Goal: Task Accomplishment & Management: Use online tool/utility

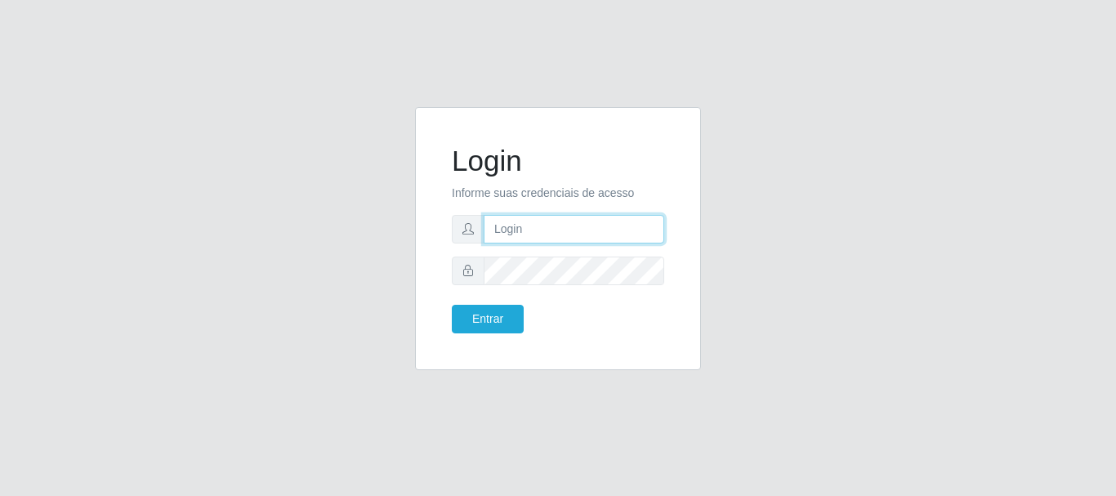
click at [577, 235] on input "text" at bounding box center [574, 229] width 181 height 29
type input "[EMAIL_ADDRESS][DOMAIN_NAME]"
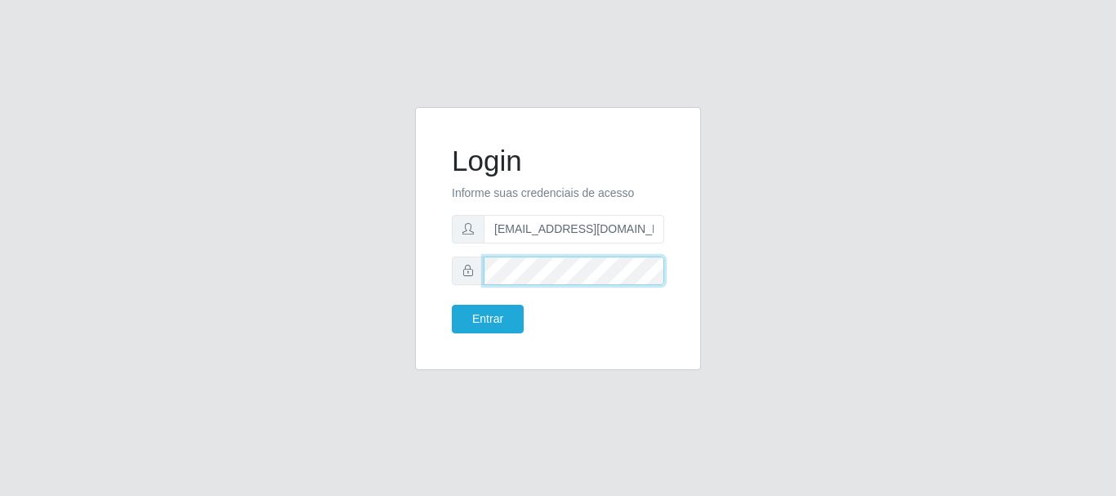
click at [452, 305] on button "Entrar" at bounding box center [488, 319] width 72 height 29
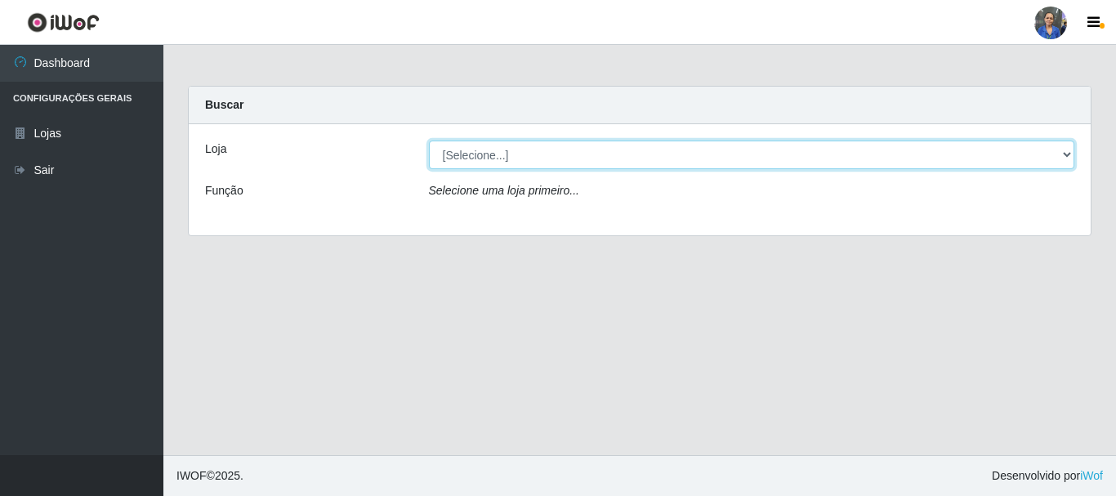
click at [484, 161] on select "[Selecione...] SuperFácil Atacado - Rodoviária" at bounding box center [752, 154] width 646 height 29
select select "400"
click at [429, 140] on select "[Selecione...] SuperFácil Atacado - Rodoviária" at bounding box center [752, 154] width 646 height 29
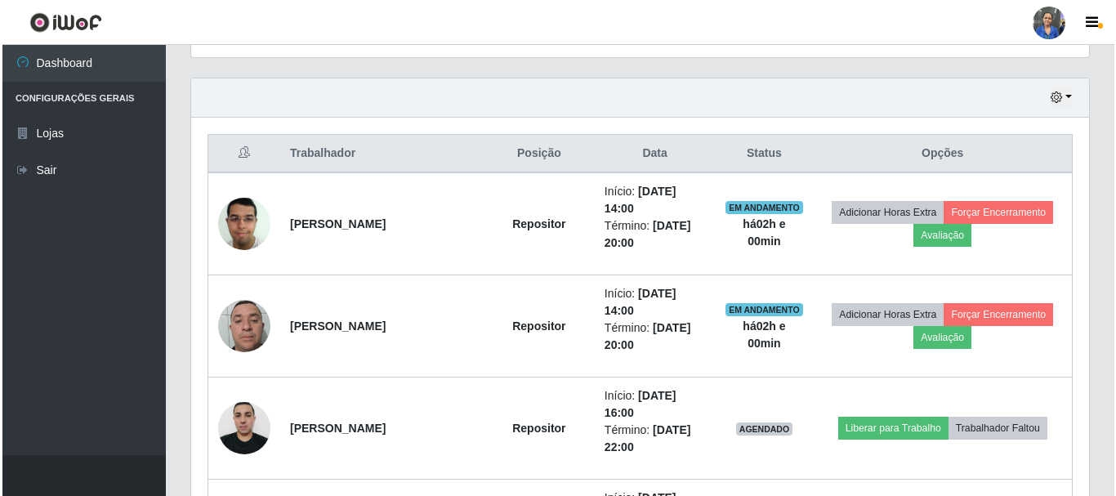
scroll to position [572, 0]
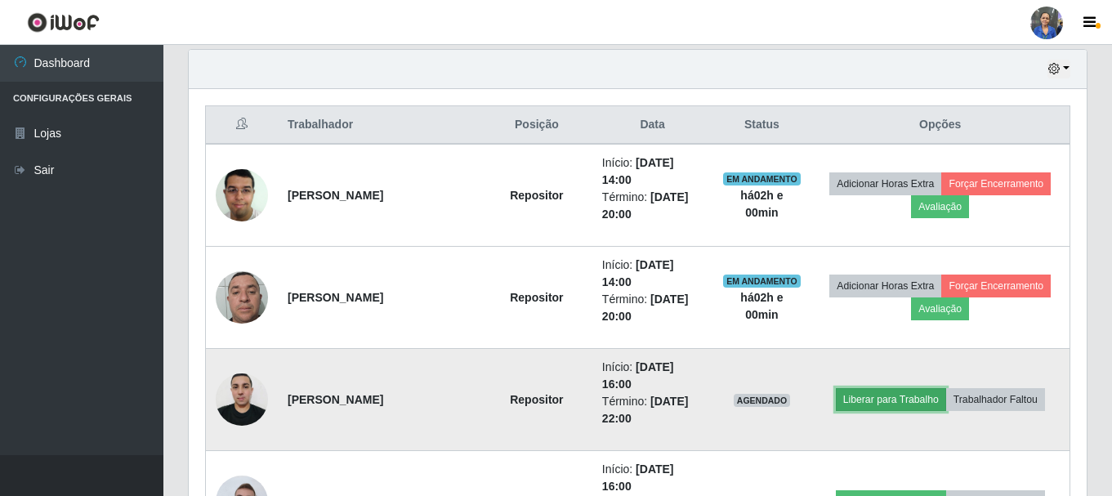
click at [912, 396] on button "Liberar para Trabalho" at bounding box center [891, 399] width 110 height 23
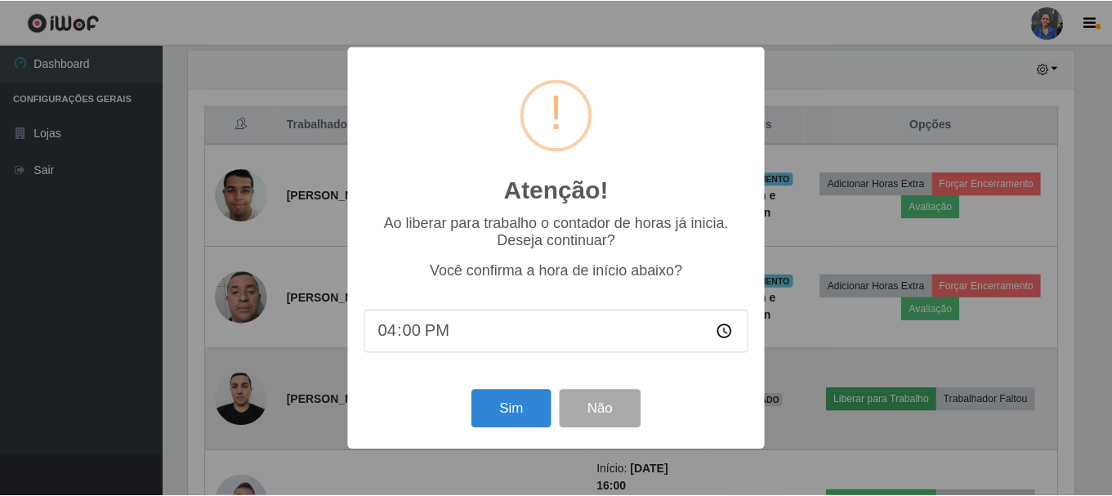
scroll to position [339, 889]
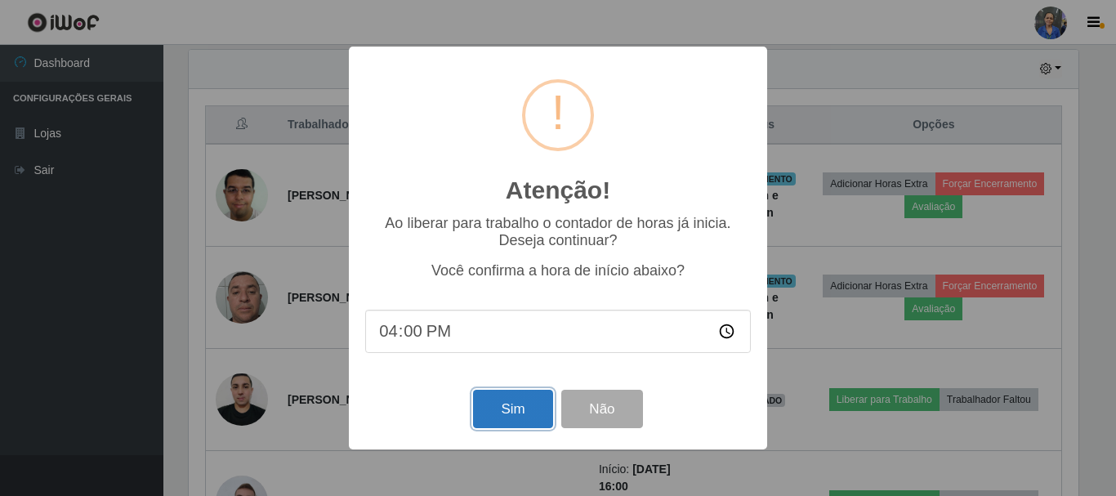
click at [497, 408] on button "Sim" at bounding box center [512, 409] width 79 height 38
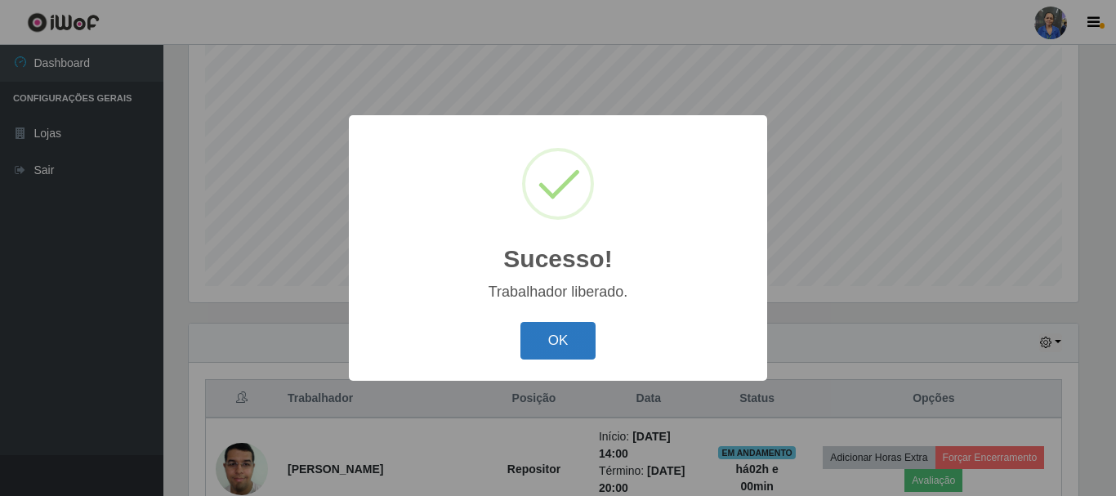
click at [571, 341] on button "OK" at bounding box center [558, 341] width 76 height 38
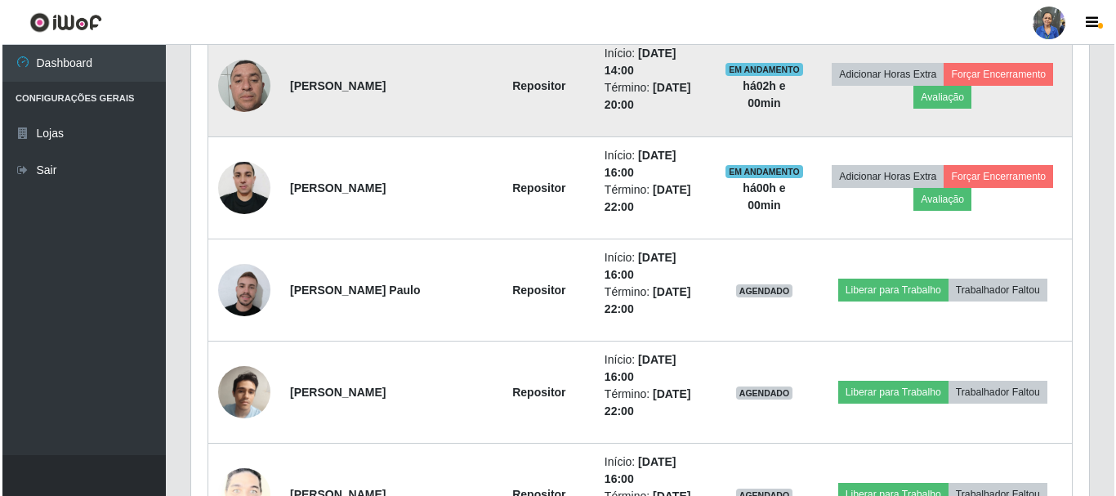
scroll to position [788, 0]
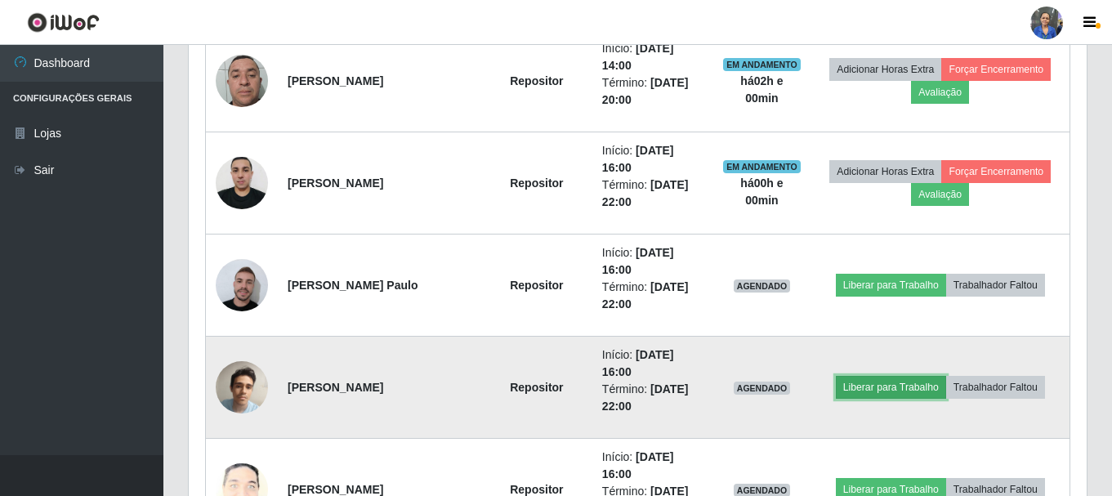
click at [898, 388] on button "Liberar para Trabalho" at bounding box center [891, 387] width 110 height 23
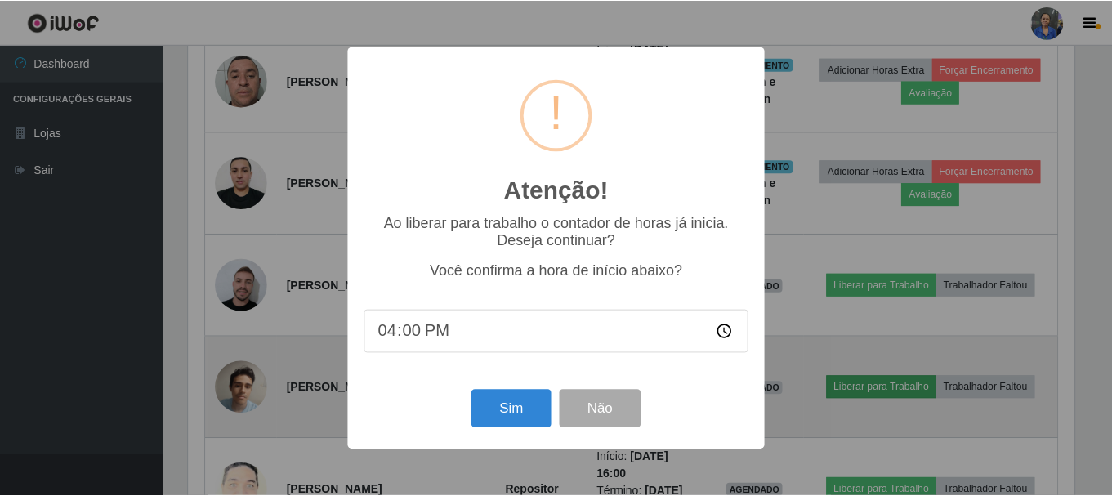
scroll to position [339, 889]
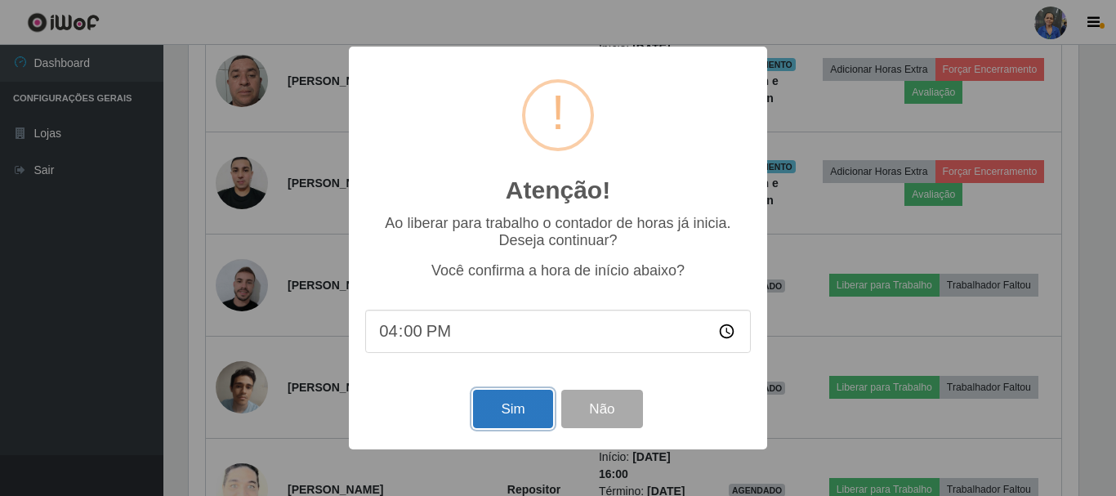
click at [497, 408] on button "Sim" at bounding box center [512, 409] width 79 height 38
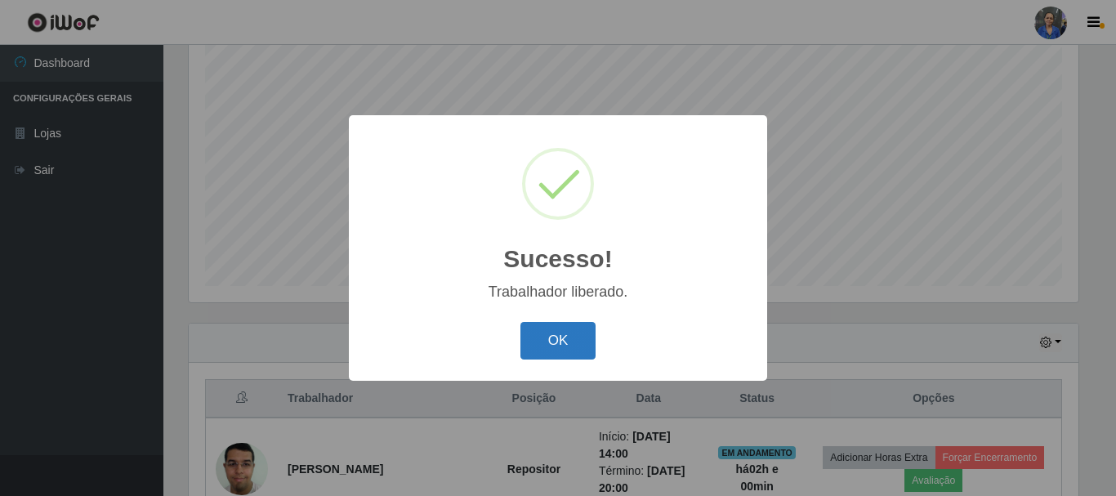
click at [555, 347] on button "OK" at bounding box center [558, 341] width 76 height 38
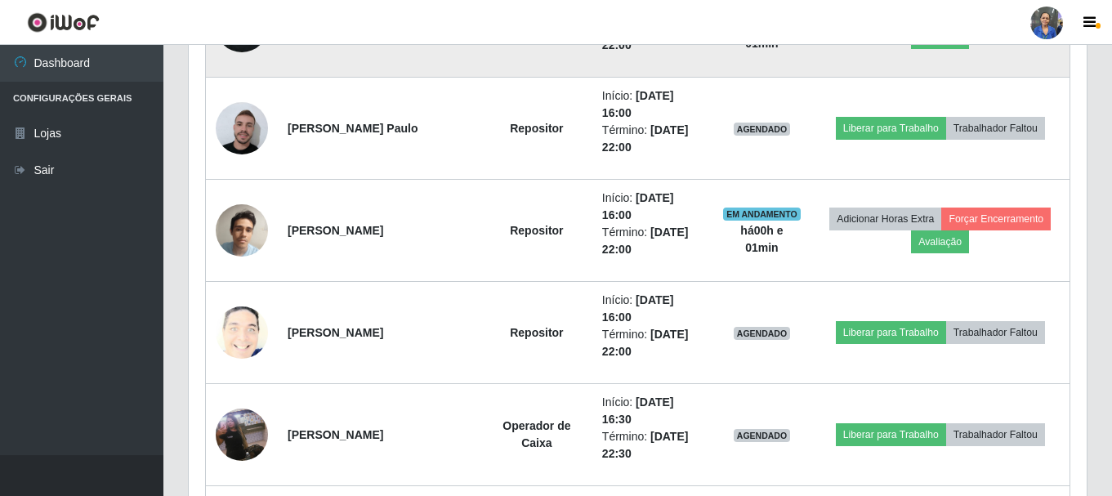
scroll to position [952, 0]
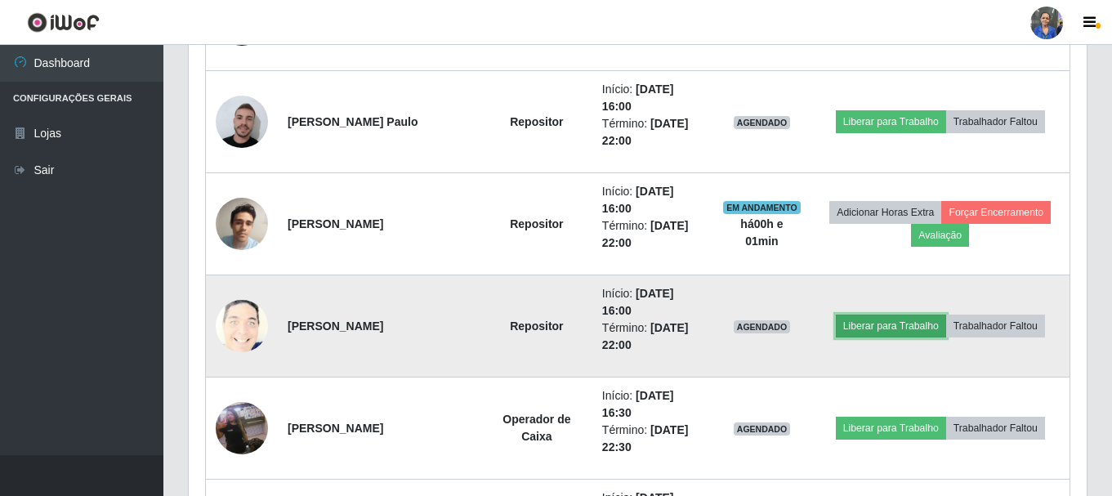
click at [915, 328] on button "Liberar para Trabalho" at bounding box center [891, 325] width 110 height 23
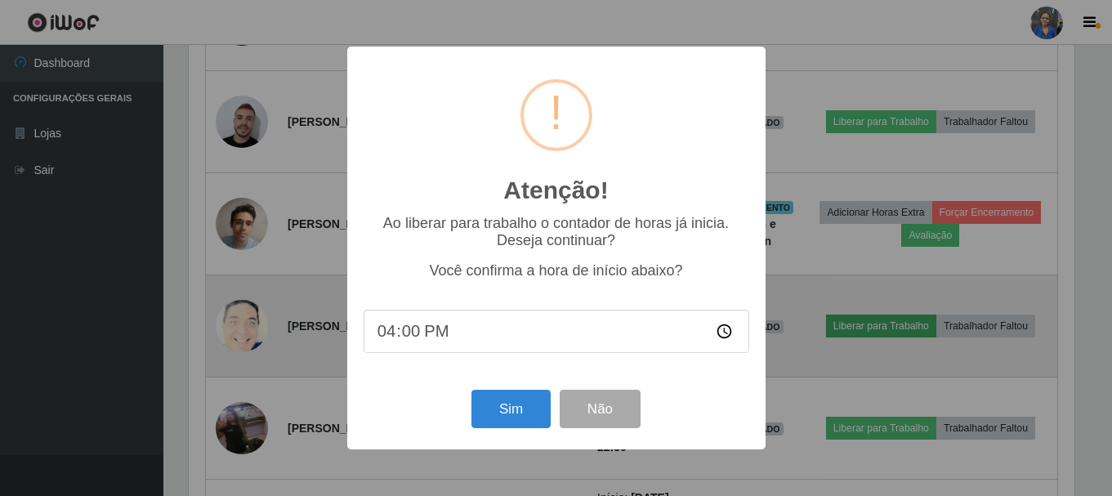
scroll to position [339, 889]
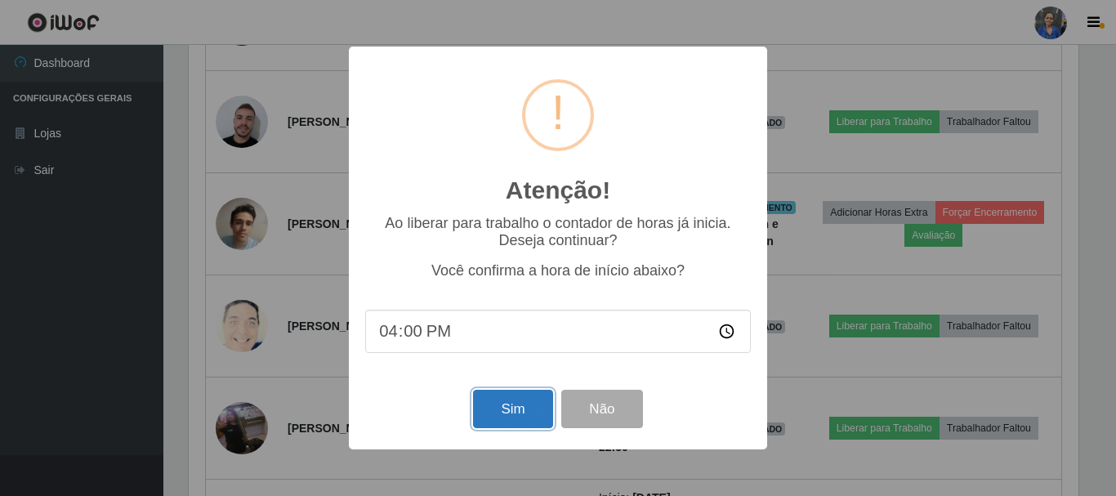
click at [513, 410] on button "Sim" at bounding box center [512, 409] width 79 height 38
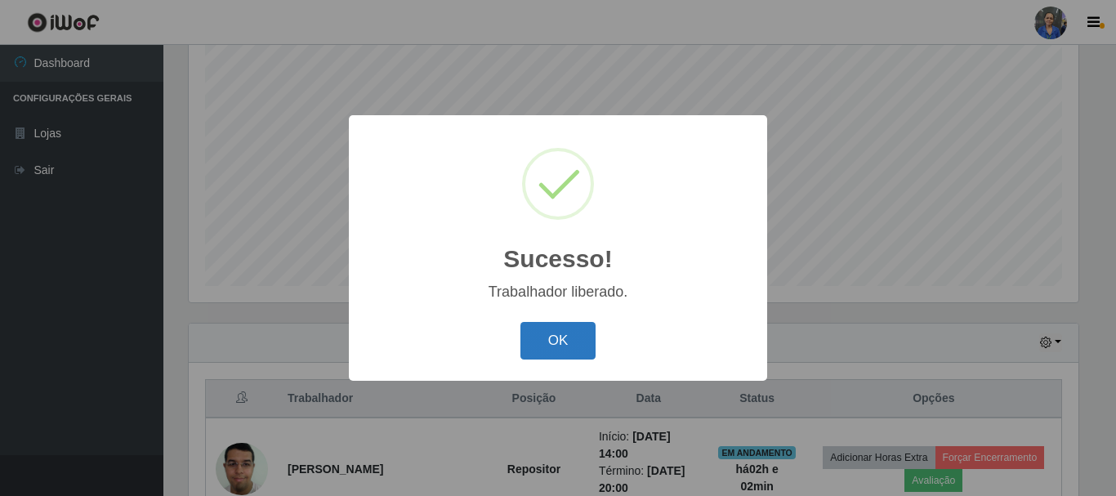
click at [591, 351] on button "OK" at bounding box center [558, 341] width 76 height 38
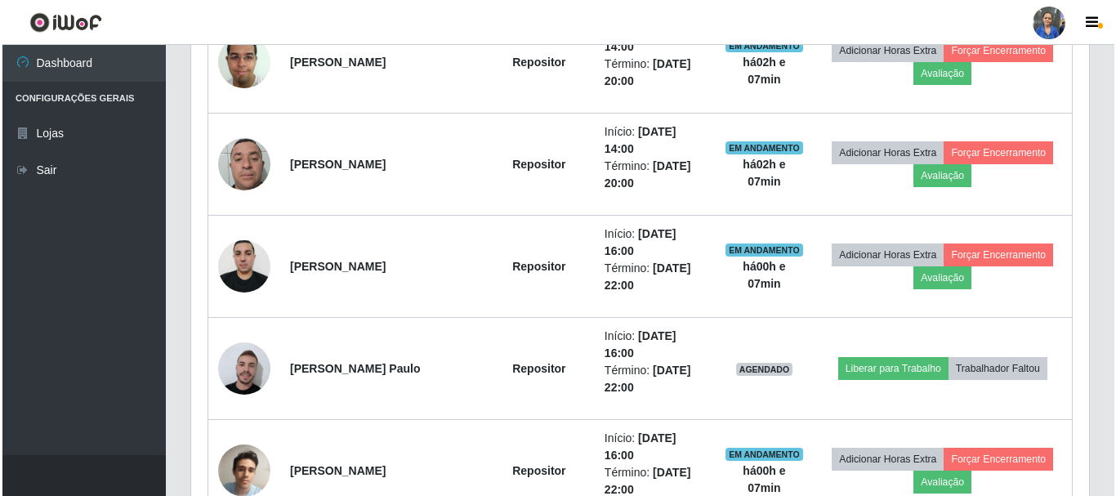
scroll to position [707, 0]
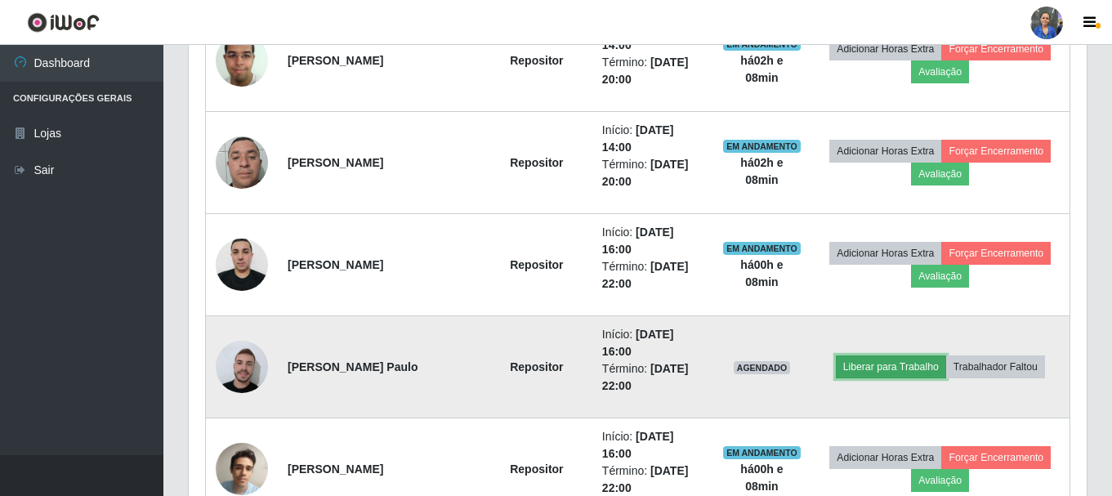
click at [906, 375] on button "Liberar para Trabalho" at bounding box center [891, 366] width 110 height 23
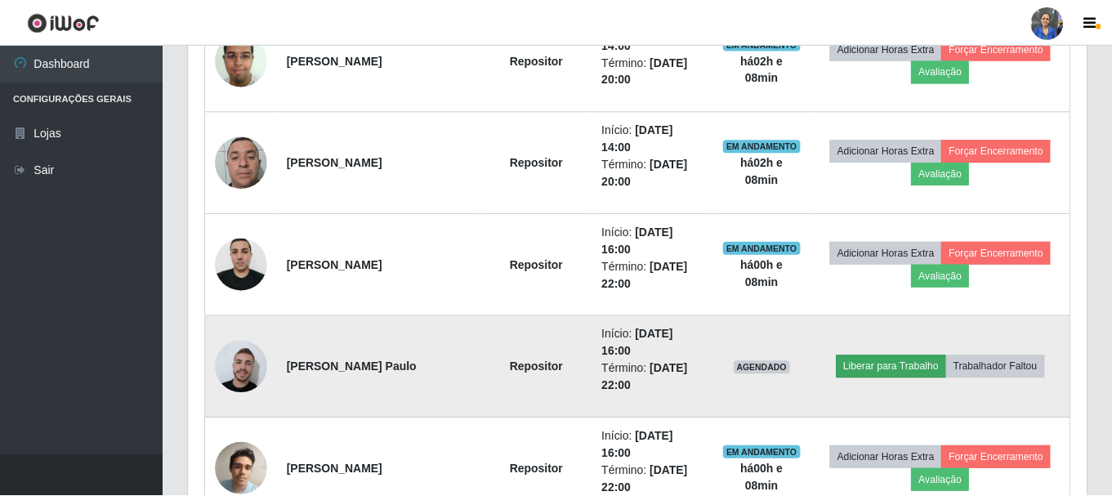
scroll to position [339, 889]
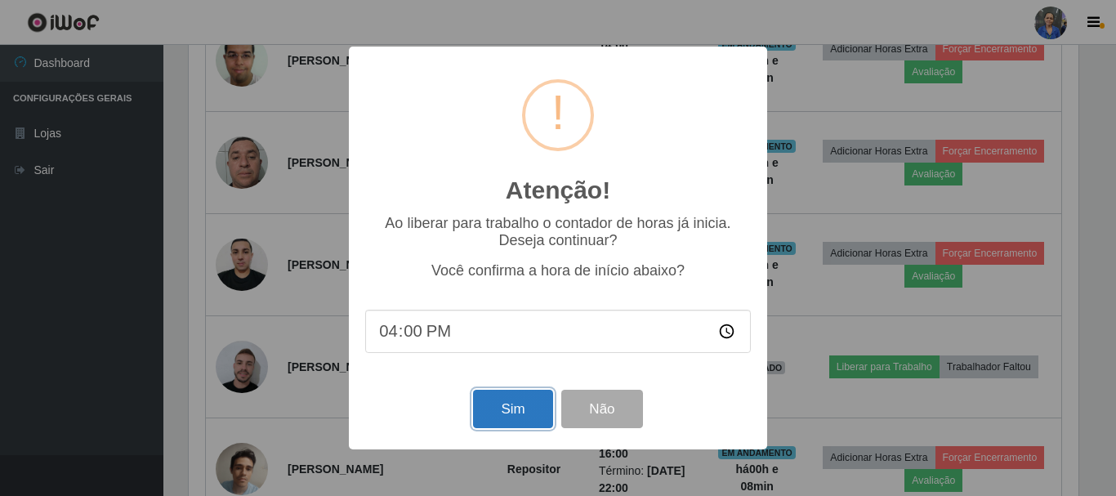
click at [515, 416] on button "Sim" at bounding box center [512, 409] width 79 height 38
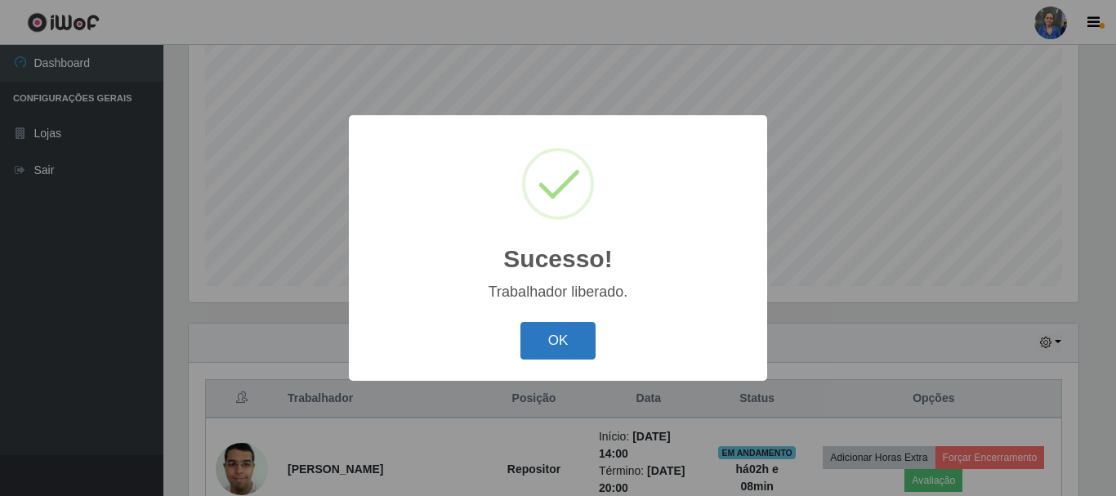
click at [577, 354] on button "OK" at bounding box center [558, 341] width 76 height 38
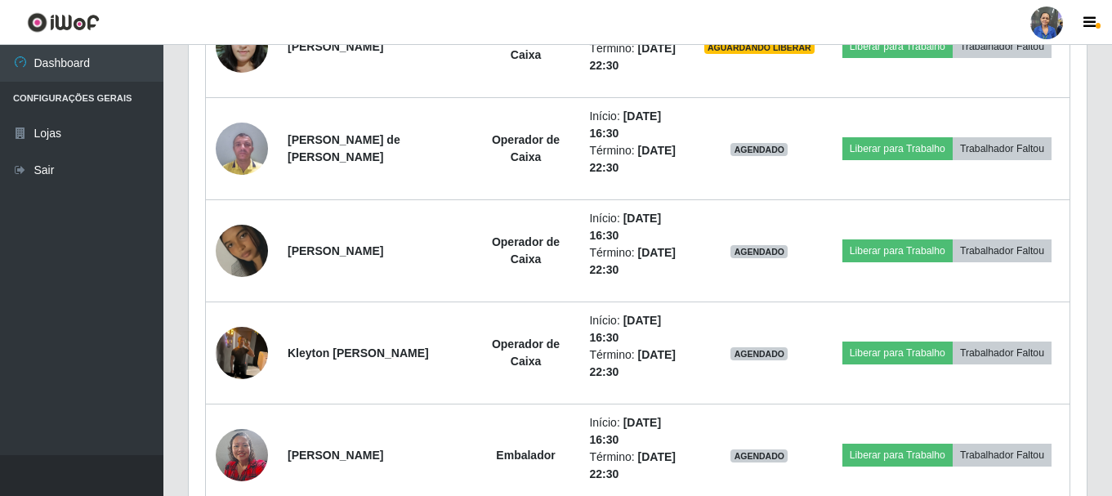
scroll to position [1442, 0]
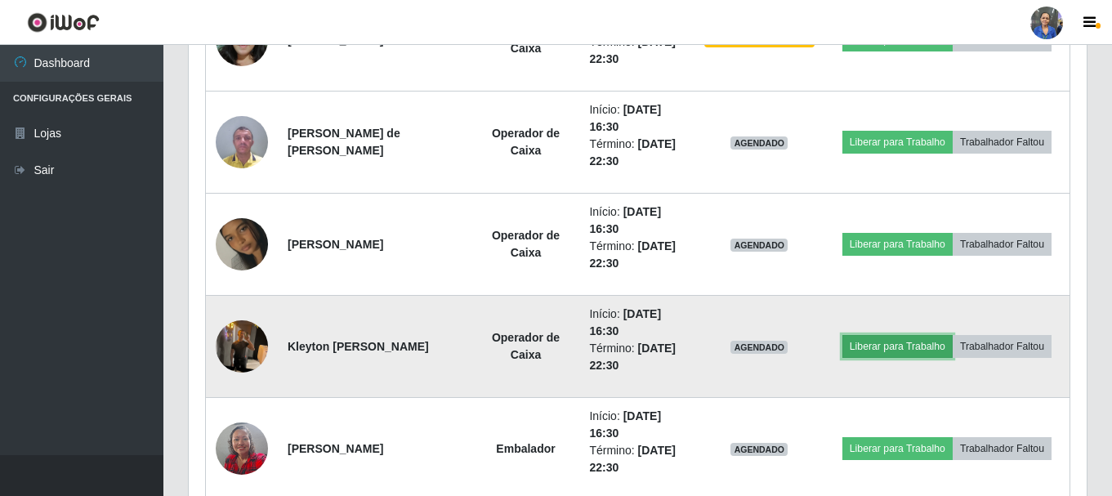
click at [876, 345] on button "Liberar para Trabalho" at bounding box center [897, 346] width 110 height 23
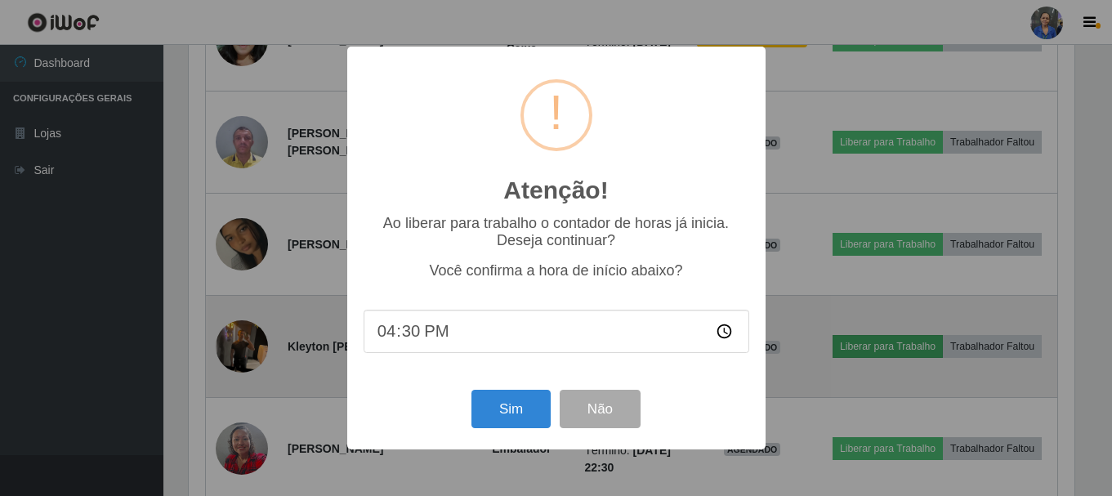
scroll to position [339, 889]
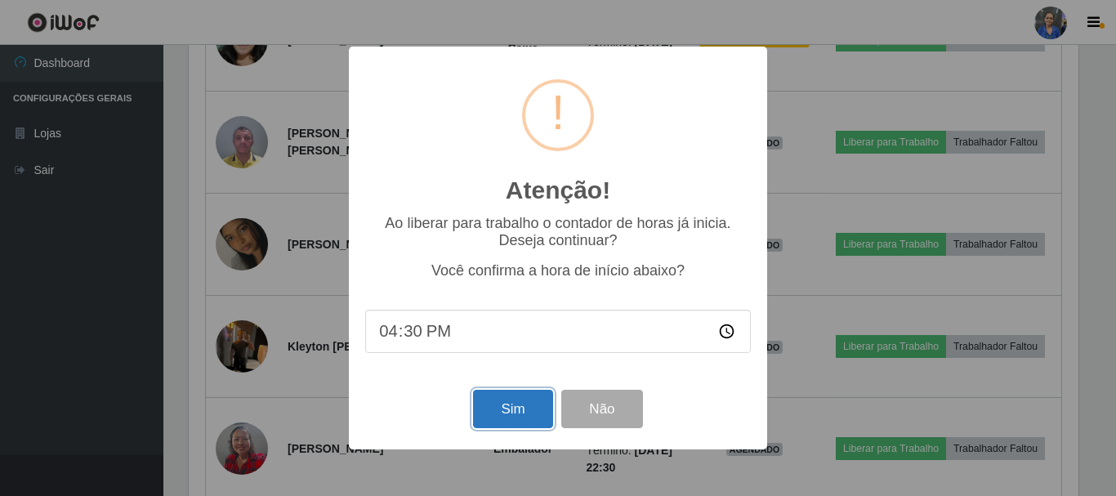
click at [502, 412] on button "Sim" at bounding box center [512, 409] width 79 height 38
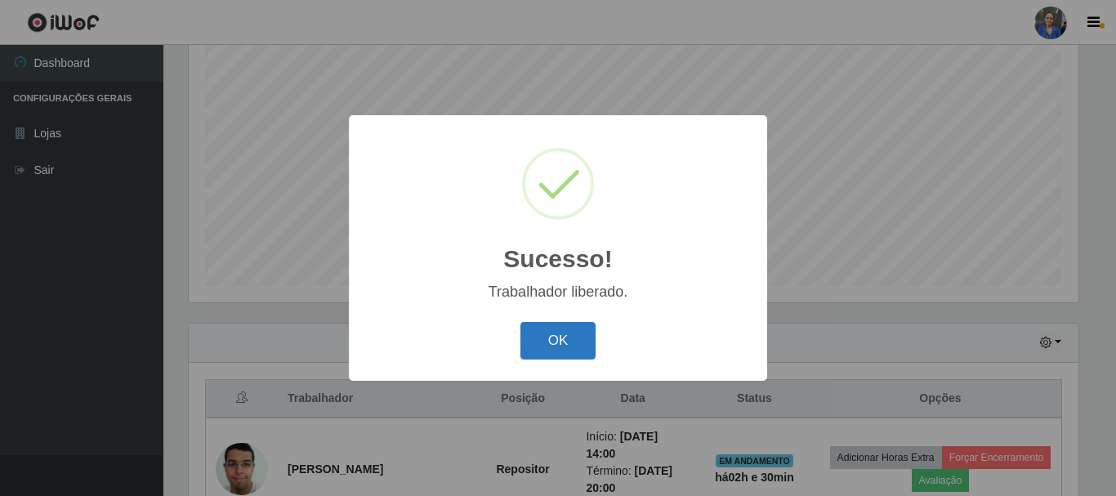
click at [555, 328] on button "OK" at bounding box center [558, 341] width 76 height 38
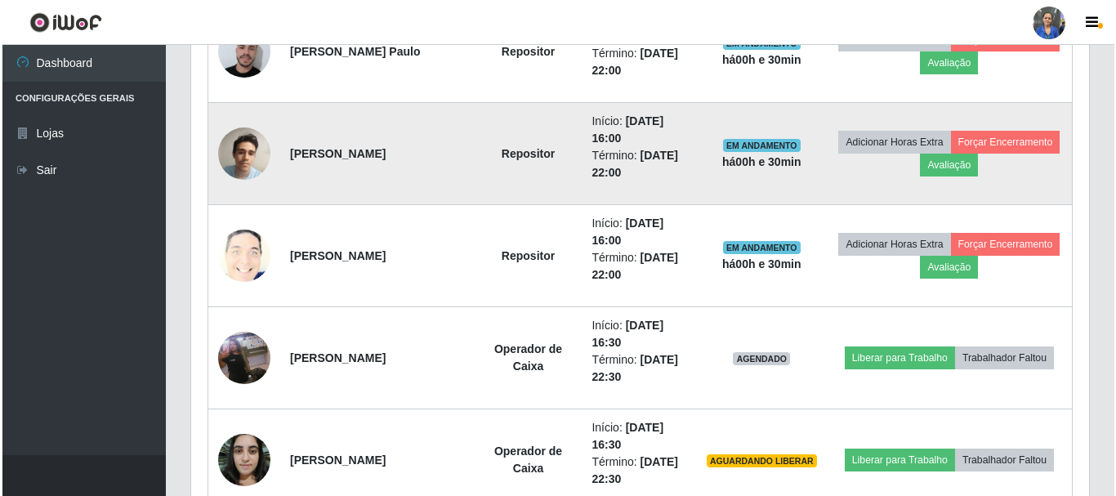
scroll to position [1033, 0]
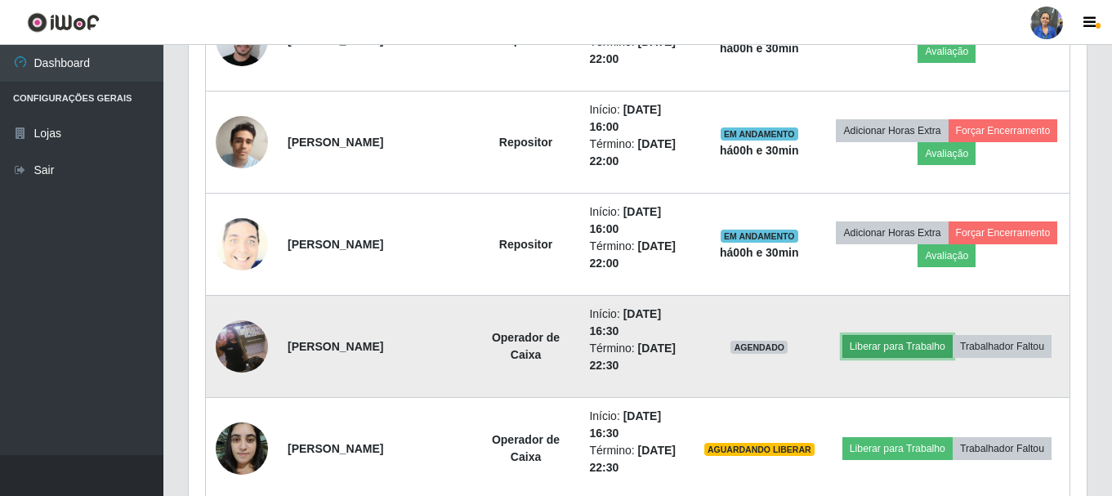
click at [904, 342] on button "Liberar para Trabalho" at bounding box center [897, 346] width 110 height 23
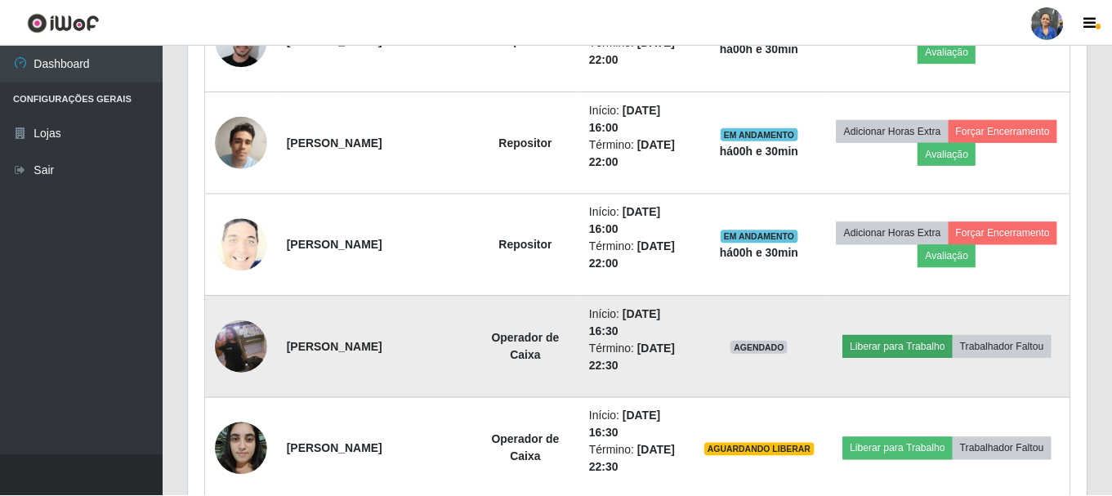
scroll to position [339, 889]
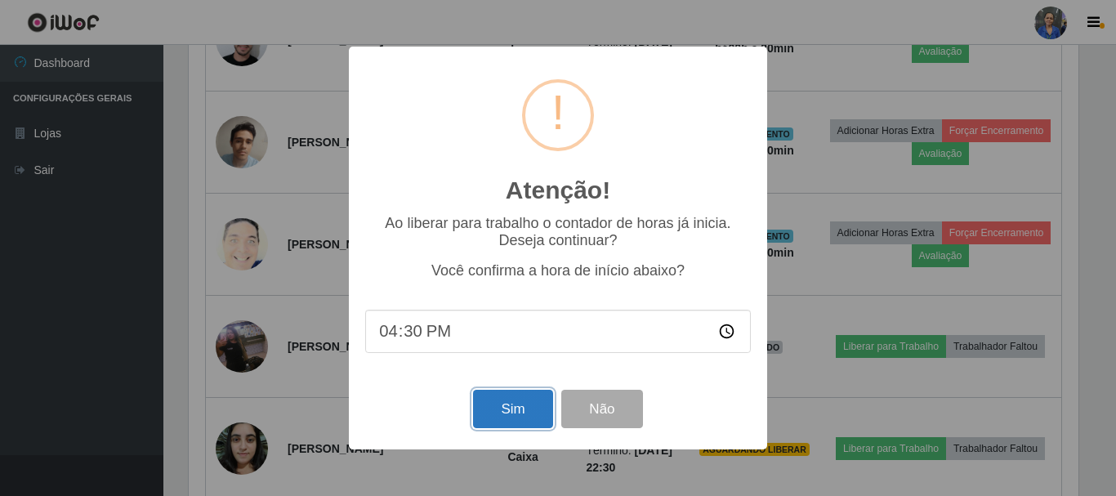
click at [511, 395] on button "Sim" at bounding box center [512, 409] width 79 height 38
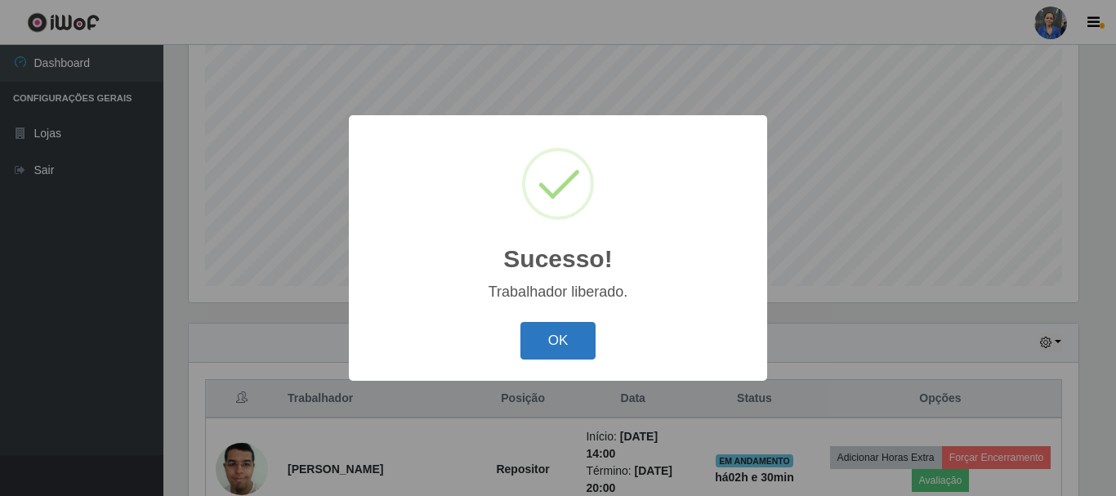
click at [562, 350] on button "OK" at bounding box center [558, 341] width 76 height 38
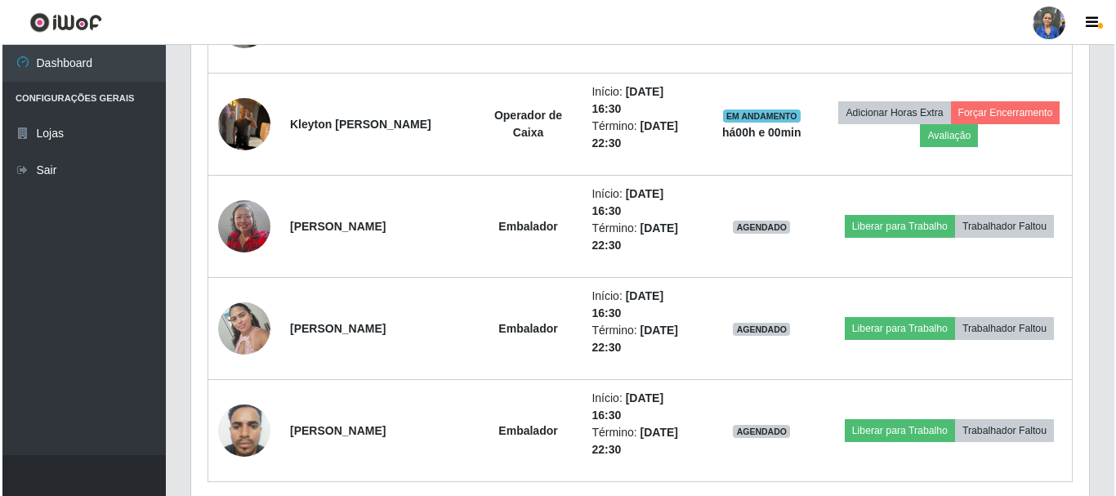
scroll to position [1687, 0]
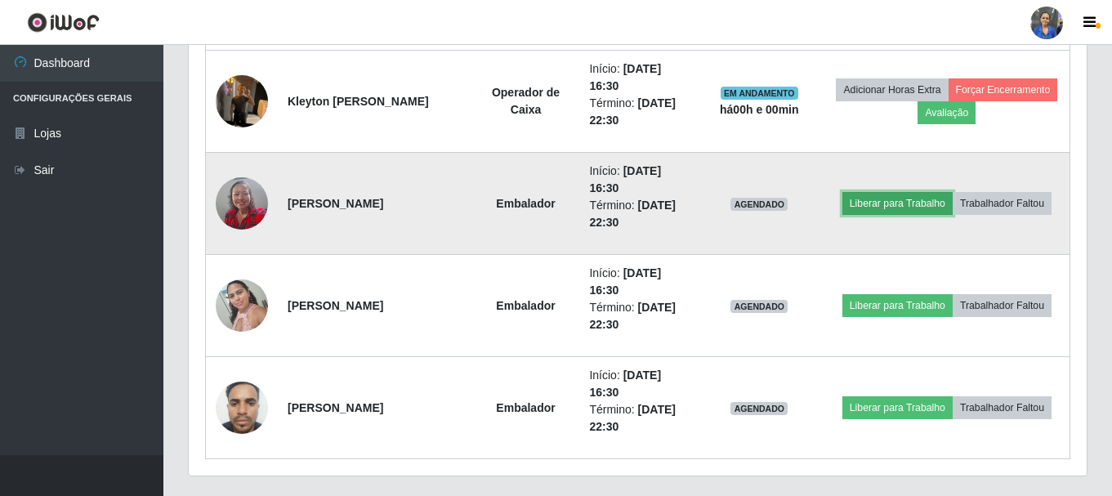
click at [889, 203] on button "Liberar para Trabalho" at bounding box center [897, 203] width 110 height 23
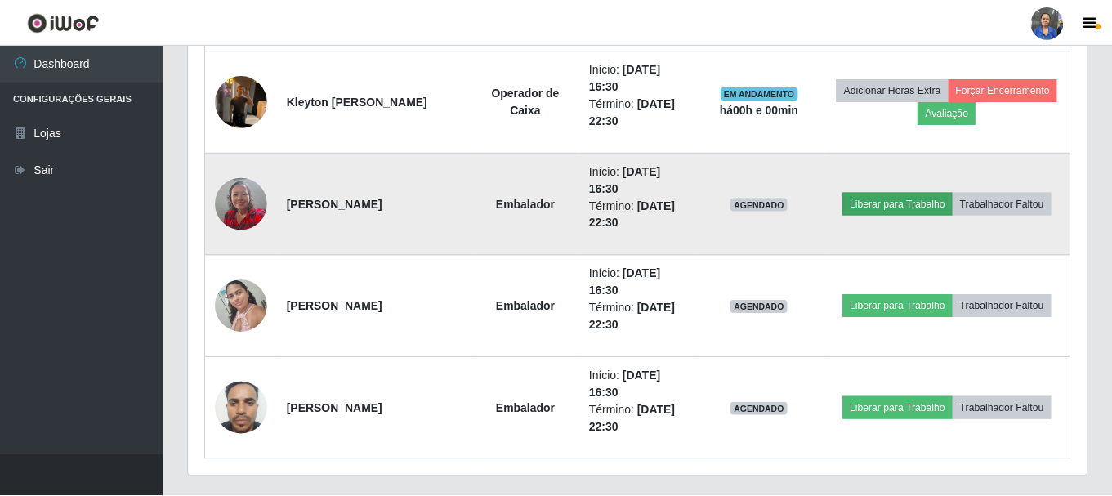
scroll to position [339, 889]
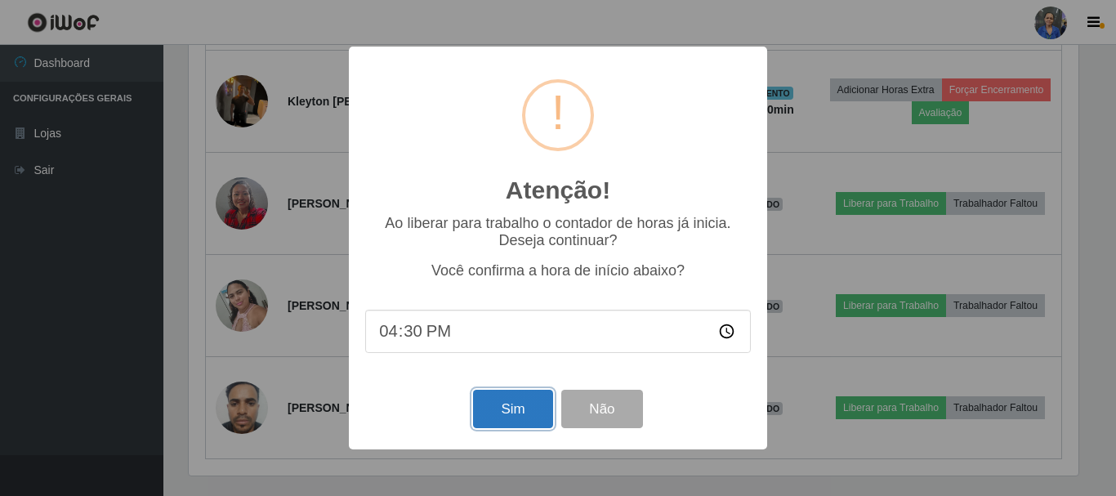
click at [551, 409] on button "Sim" at bounding box center [512, 409] width 79 height 38
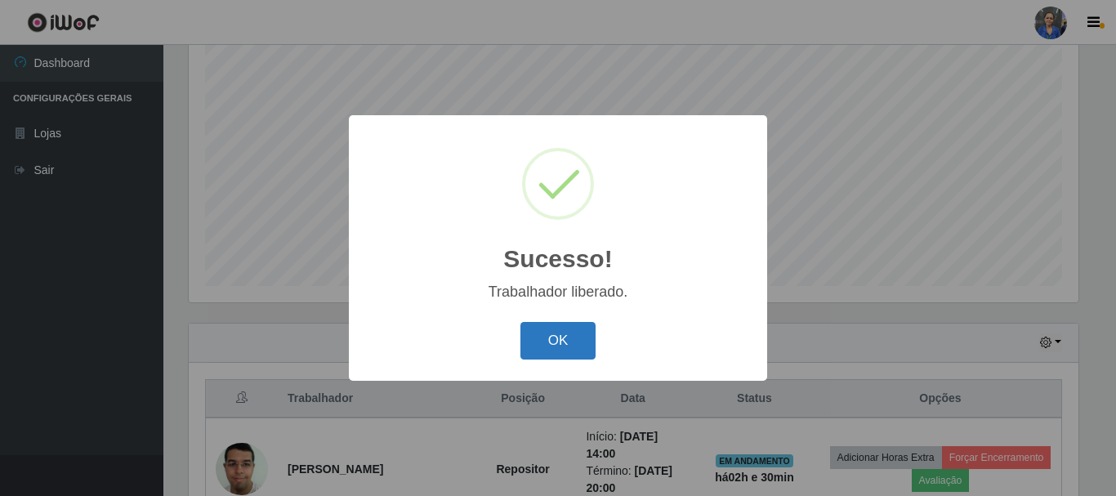
click at [569, 340] on button "OK" at bounding box center [558, 341] width 76 height 38
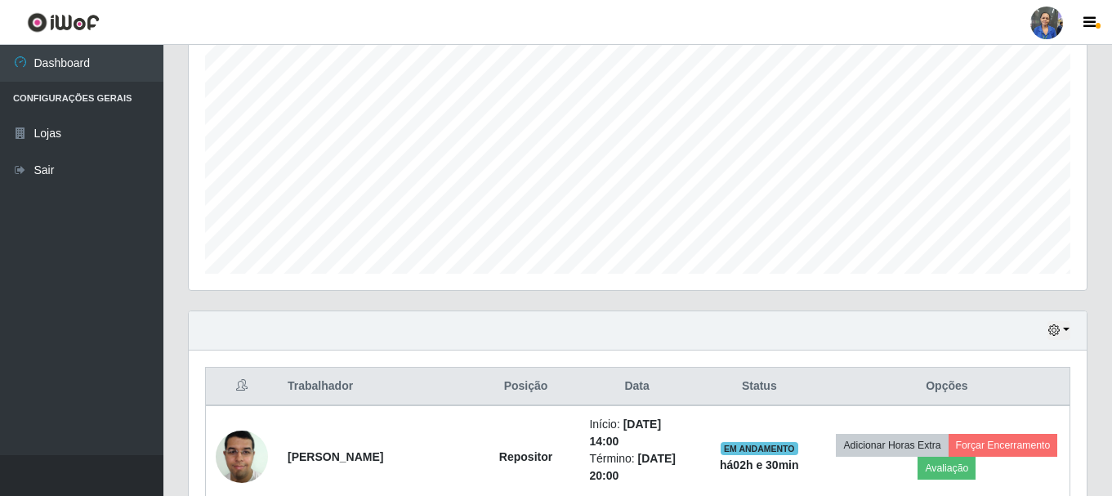
scroll to position [0, 0]
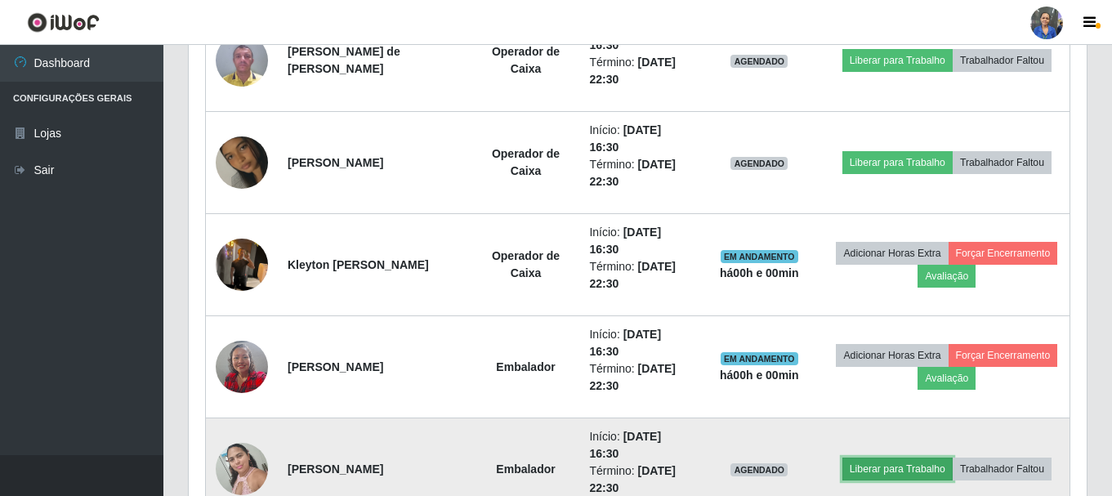
click at [919, 472] on button "Liberar para Trabalho" at bounding box center [897, 468] width 110 height 23
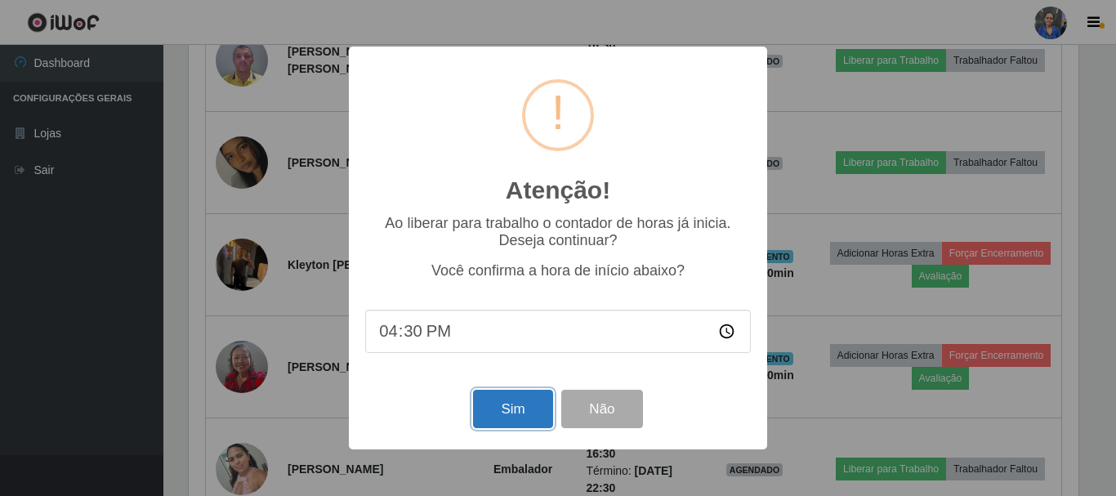
click at [521, 410] on button "Sim" at bounding box center [512, 409] width 79 height 38
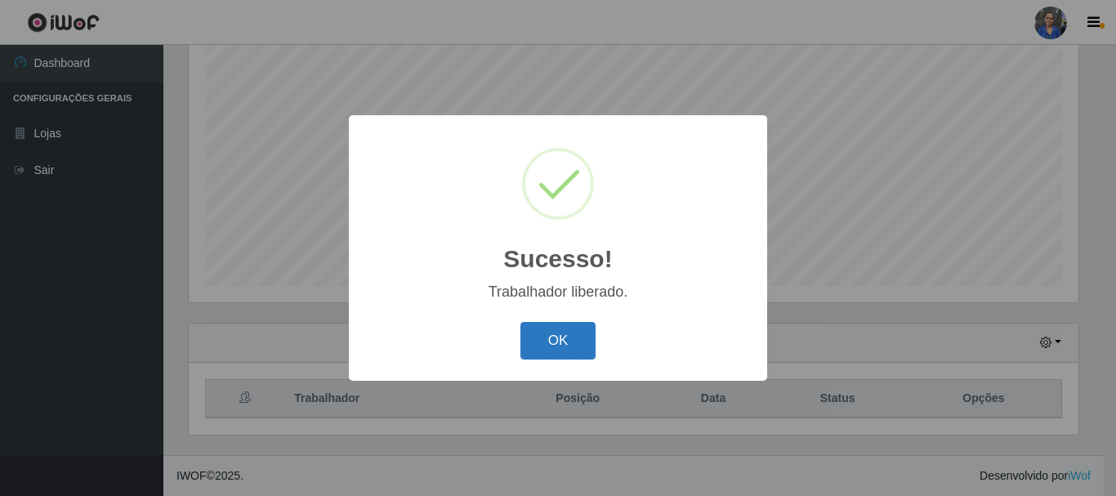
click at [559, 345] on button "OK" at bounding box center [558, 341] width 76 height 38
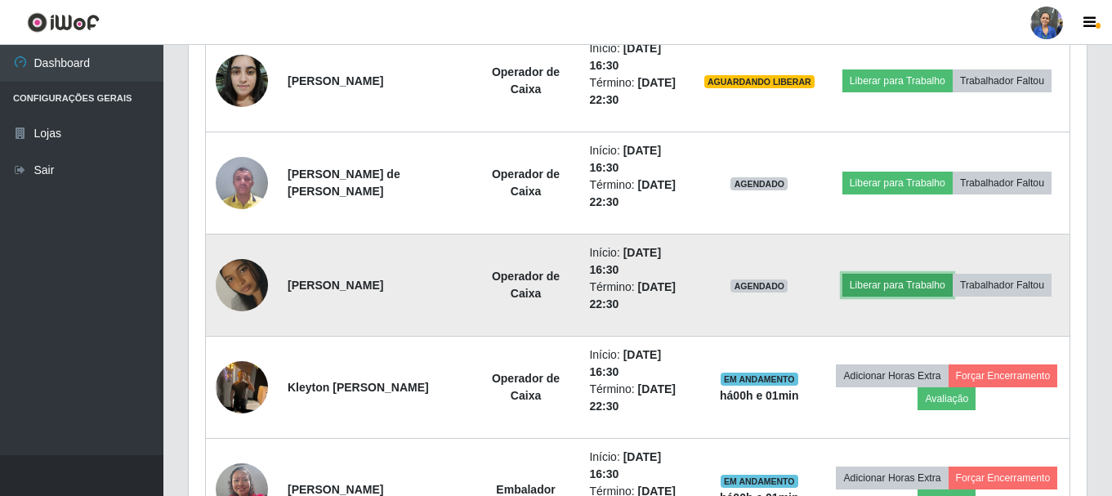
click at [907, 287] on button "Liberar para Trabalho" at bounding box center [897, 285] width 110 height 23
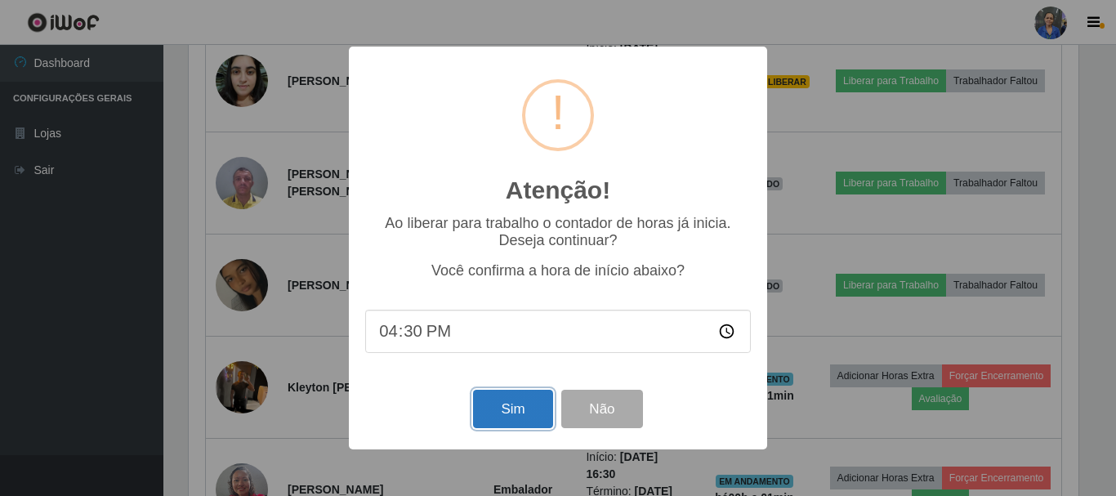
click at [513, 402] on button "Sim" at bounding box center [512, 409] width 79 height 38
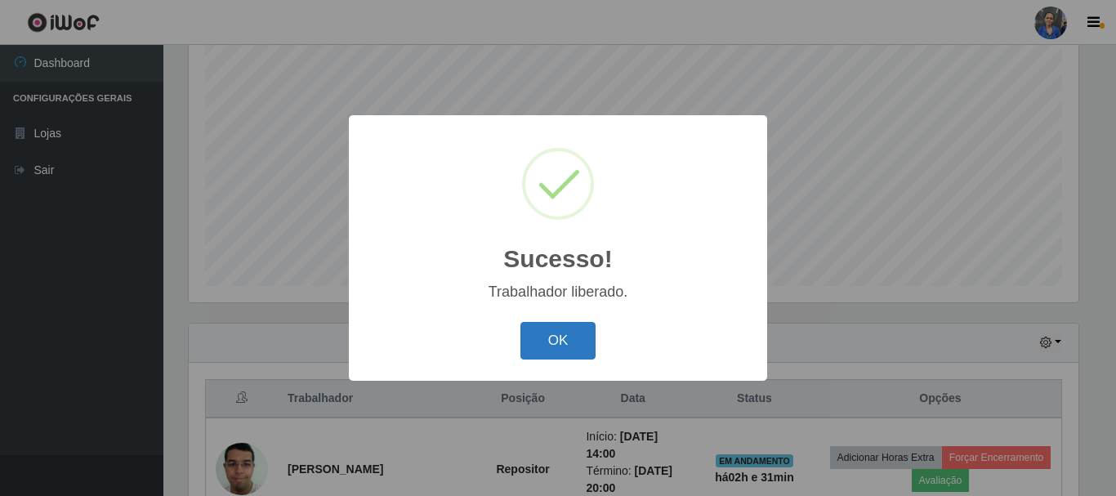
click at [574, 333] on button "OK" at bounding box center [558, 341] width 76 height 38
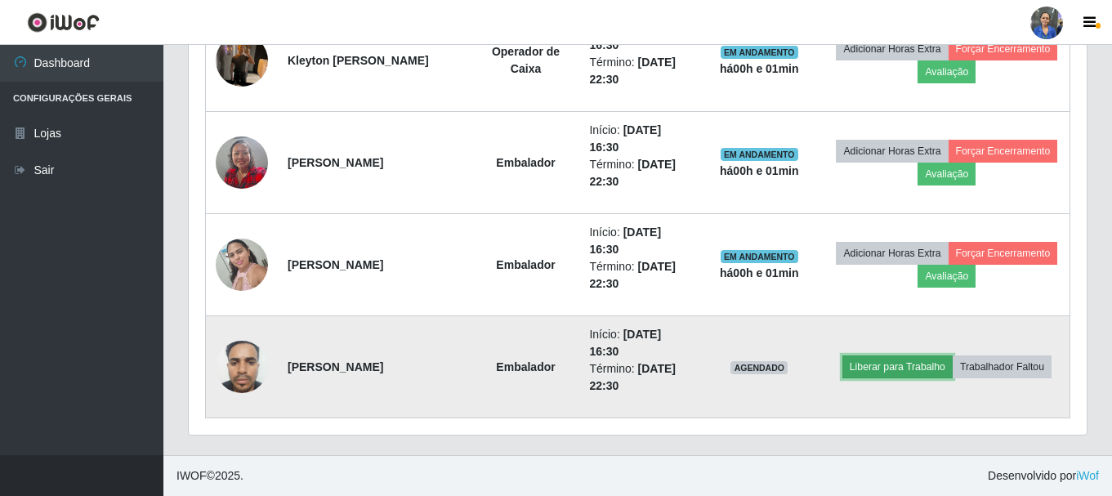
click at [878, 368] on button "Liberar para Trabalho" at bounding box center [897, 366] width 110 height 23
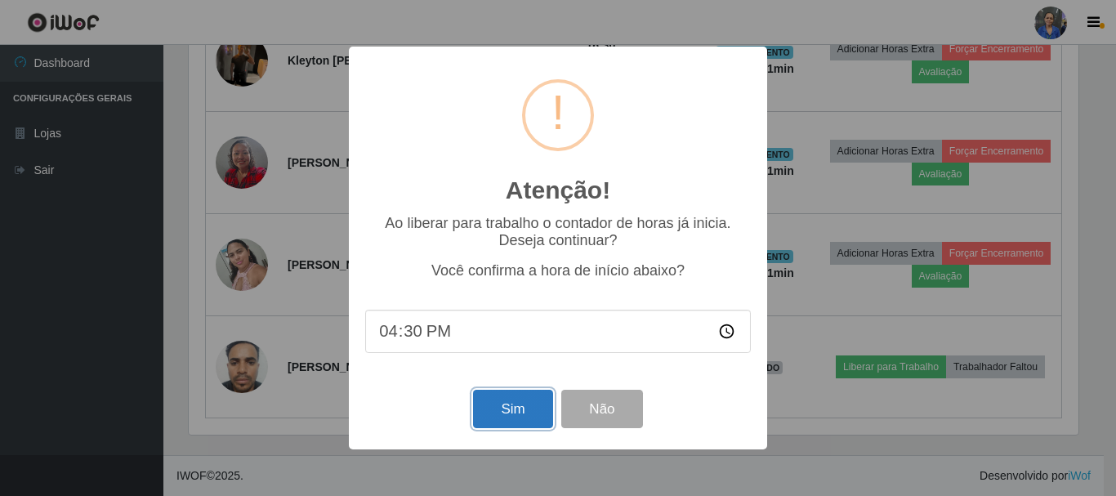
click at [491, 412] on button "Sim" at bounding box center [512, 409] width 79 height 38
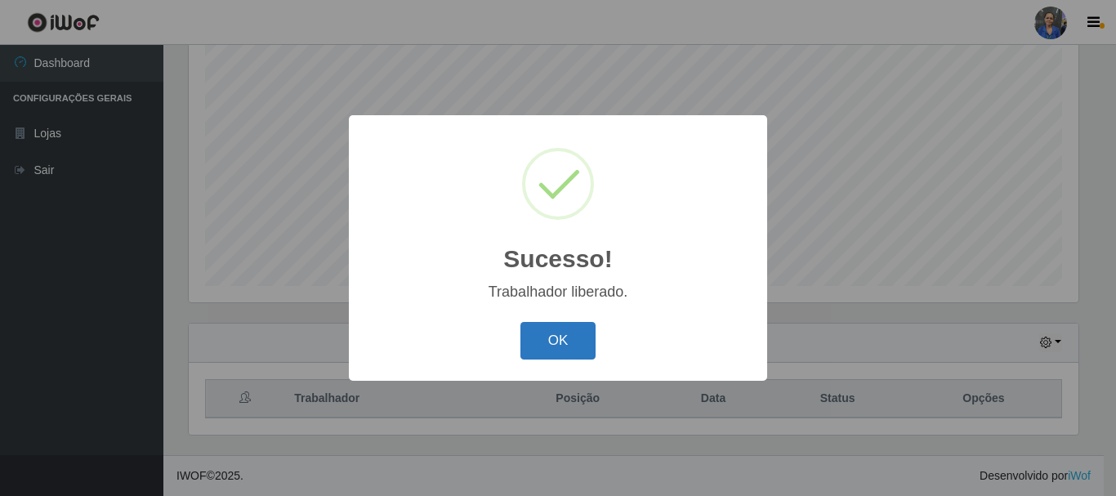
click at [568, 335] on button "OK" at bounding box center [558, 341] width 76 height 38
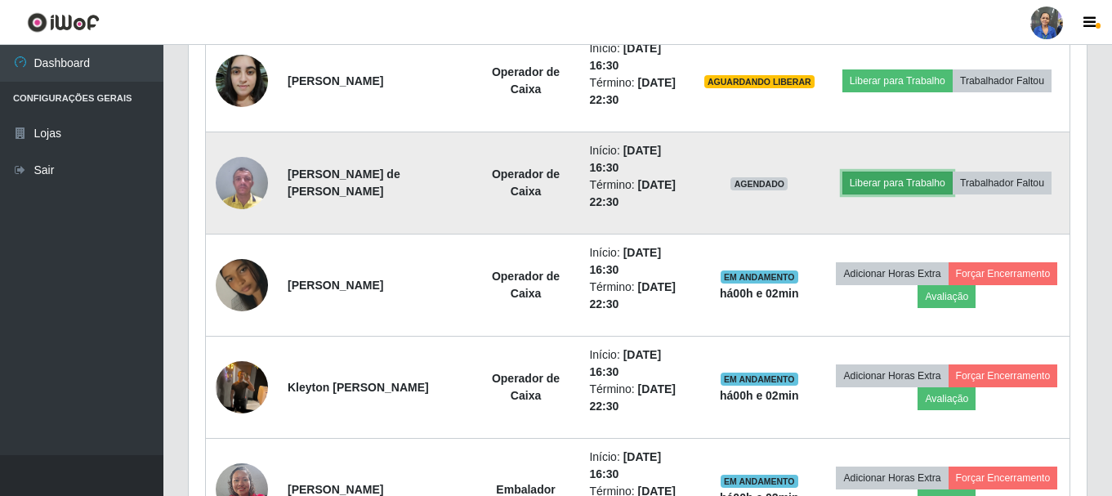
click at [874, 182] on button "Liberar para Trabalho" at bounding box center [897, 183] width 110 height 23
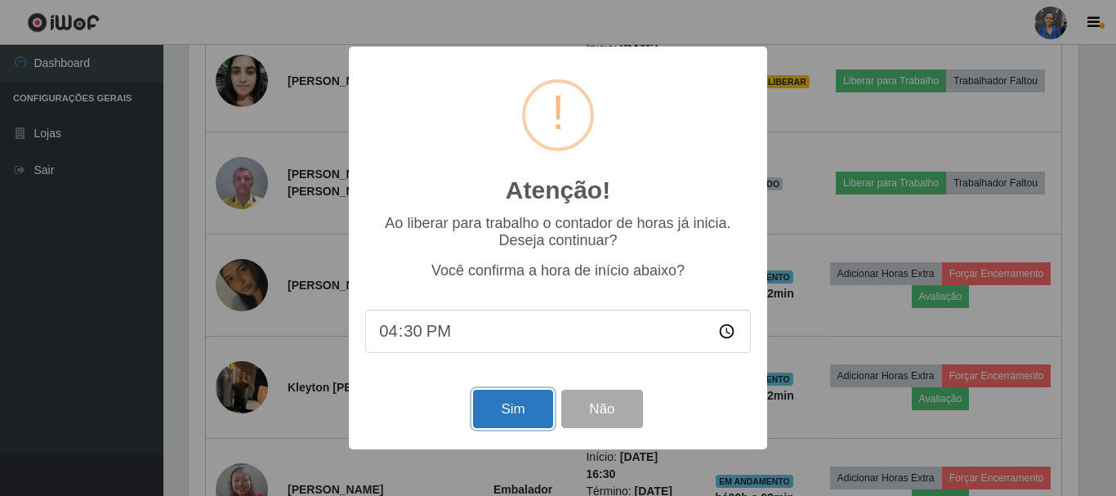
click at [511, 428] on button "Sim" at bounding box center [512, 409] width 79 height 38
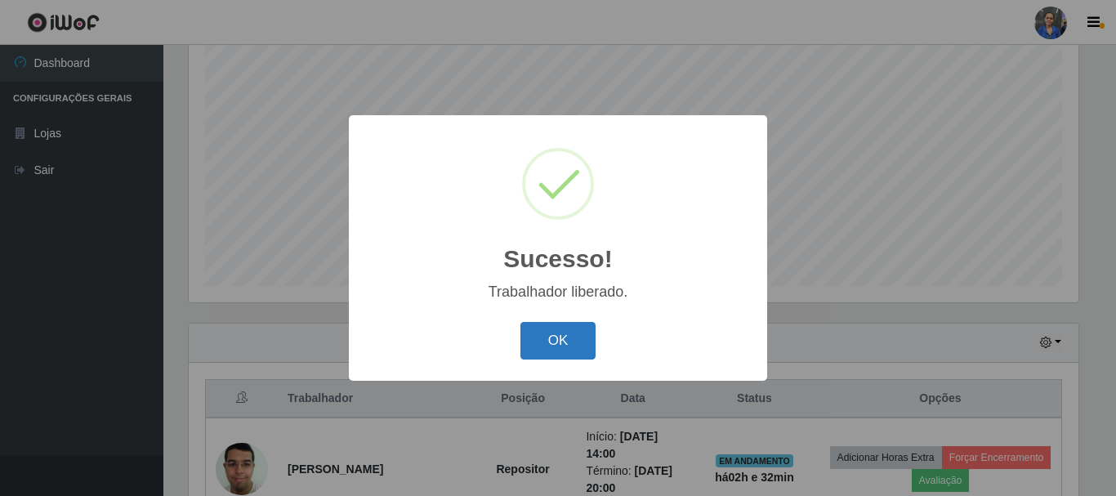
click at [560, 344] on button "OK" at bounding box center [558, 341] width 76 height 38
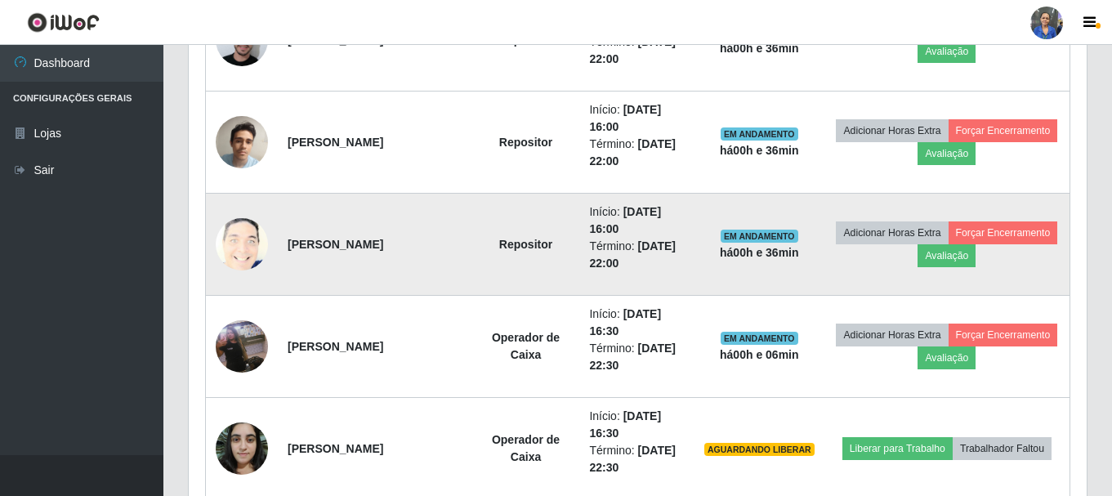
scroll to position [1197, 0]
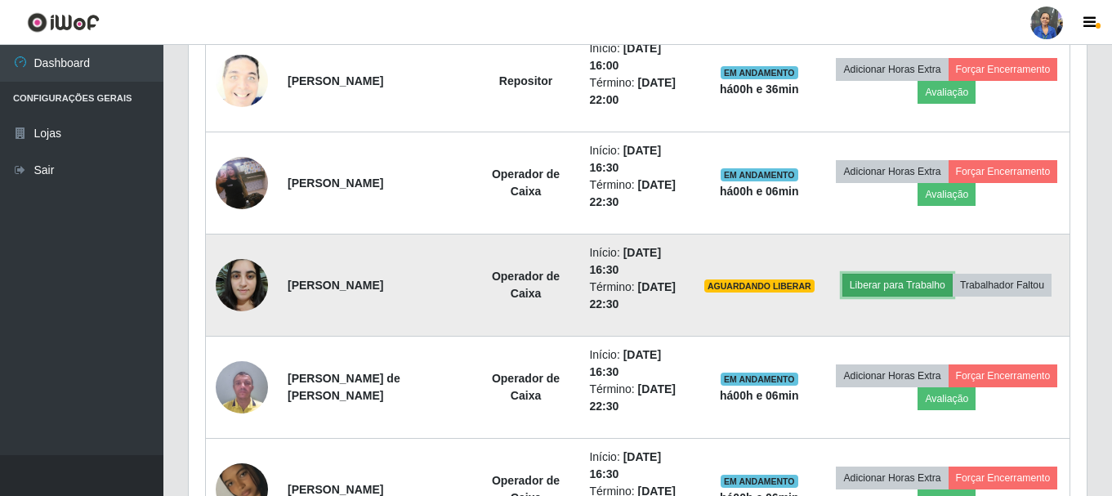
click at [876, 292] on button "Liberar para Trabalho" at bounding box center [897, 285] width 110 height 23
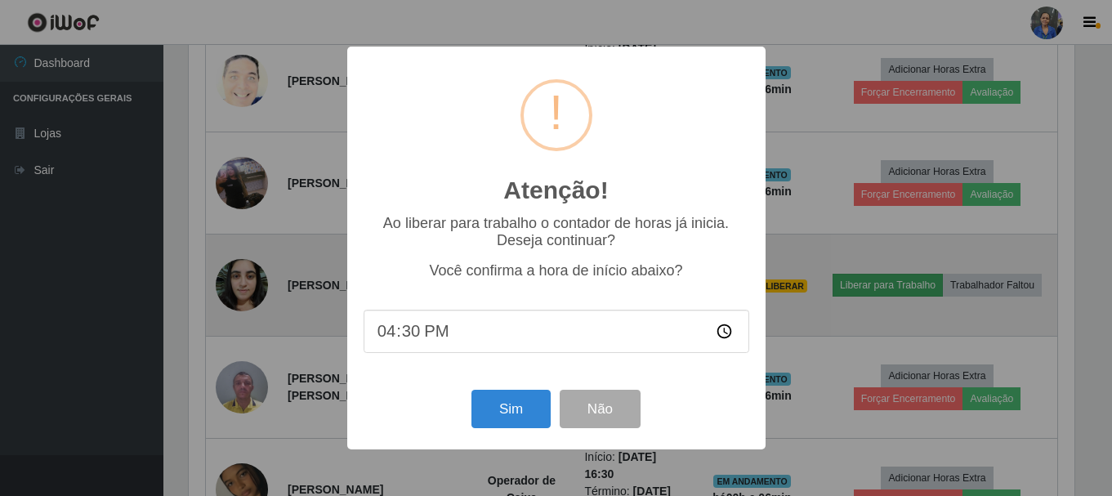
scroll to position [339, 889]
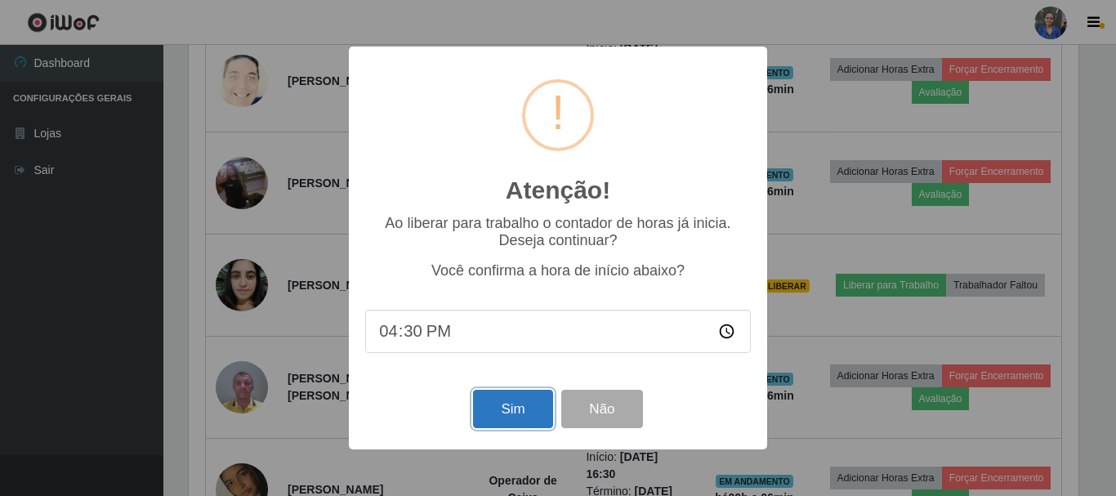
click at [528, 417] on button "Sim" at bounding box center [512, 409] width 79 height 38
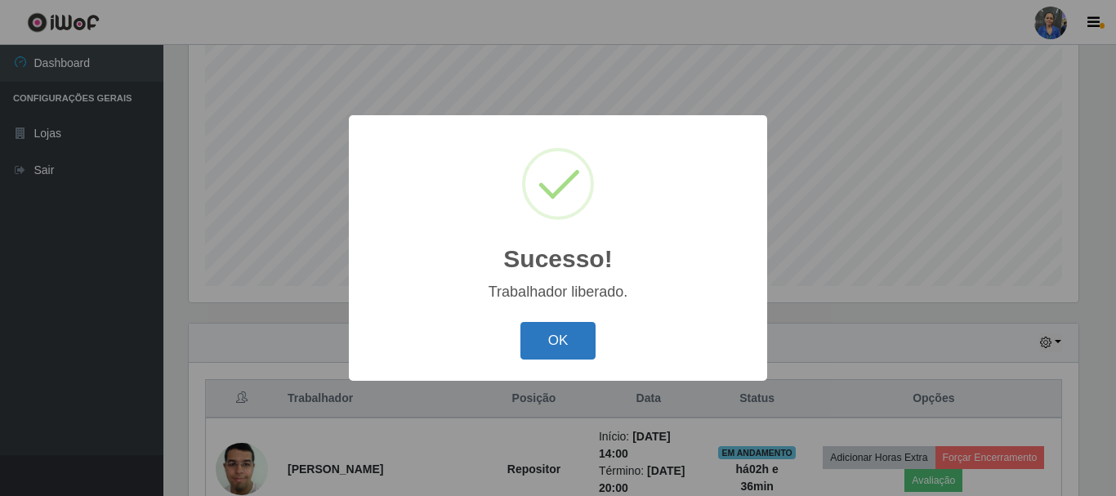
click at [542, 336] on button "OK" at bounding box center [558, 341] width 76 height 38
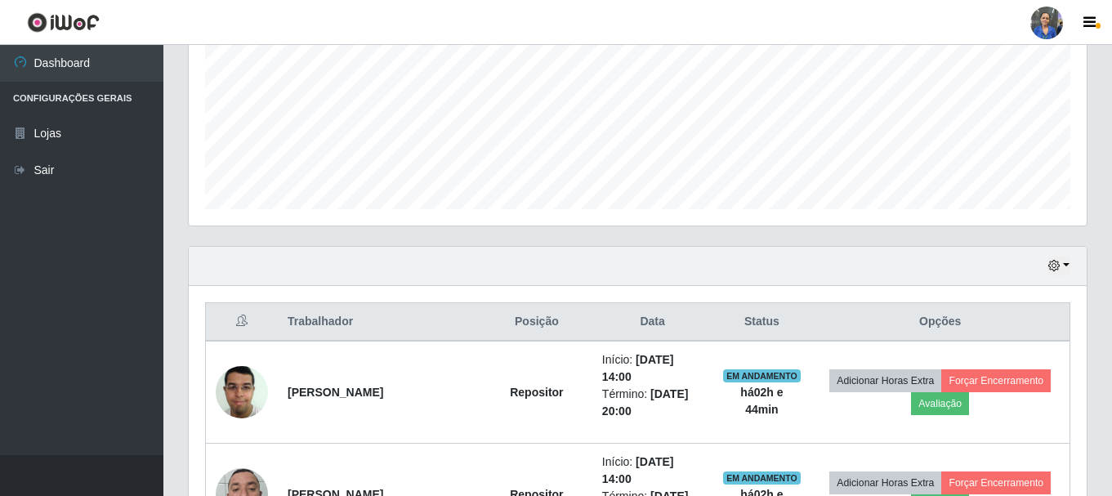
scroll to position [339, 0]
